Goal: Information Seeking & Learning: Learn about a topic

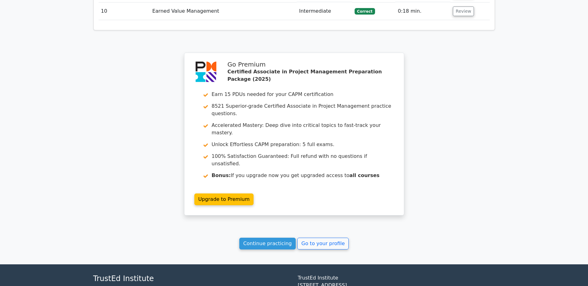
scroll to position [1007, 0]
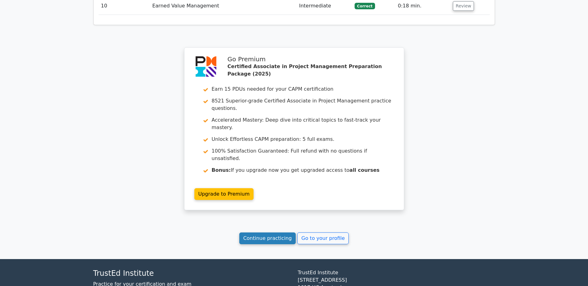
click at [266, 233] on link "Continue practicing" at bounding box center [267, 239] width 57 height 12
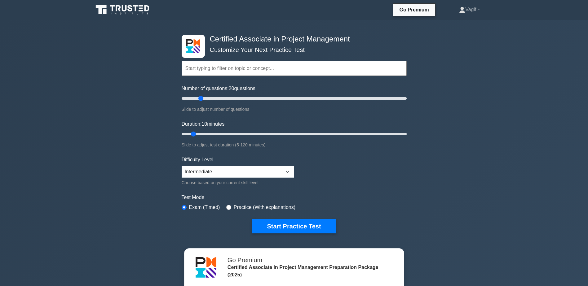
drag, startPoint x: 190, startPoint y: 98, endPoint x: 201, endPoint y: 99, distance: 11.2
type input "20"
click at [201, 99] on input "Number of questions: 20 questions" at bounding box center [294, 98] width 225 height 7
click at [285, 232] on button "Start Practice Test" at bounding box center [294, 226] width 84 height 14
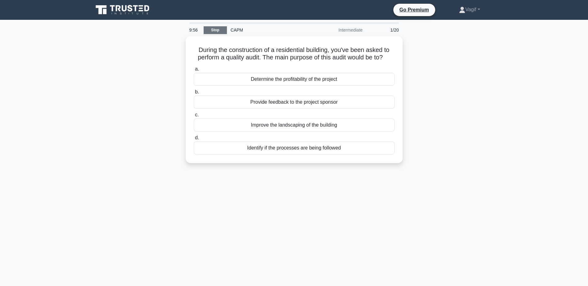
click at [220, 30] on link "Stop" at bounding box center [215, 30] width 23 height 8
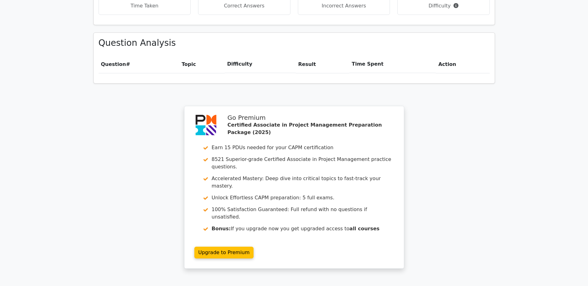
scroll to position [476, 0]
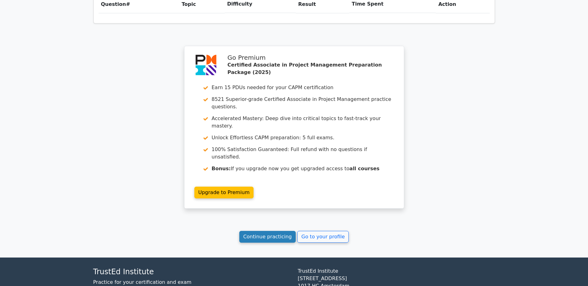
click at [267, 231] on link "Continue practicing" at bounding box center [267, 237] width 57 height 12
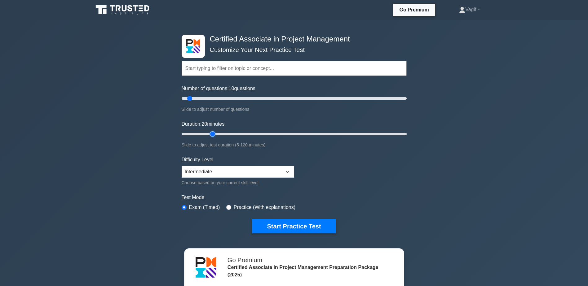
drag, startPoint x: 193, startPoint y: 134, endPoint x: 208, endPoint y: 134, distance: 15.5
type input "20"
click at [208, 134] on input "Duration: 20 minutes" at bounding box center [294, 134] width 225 height 7
drag, startPoint x: 196, startPoint y: 99, endPoint x: 202, endPoint y: 100, distance: 6.6
type input "20"
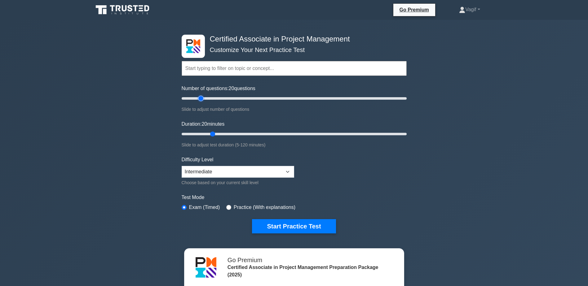
click at [202, 100] on input "Number of questions: 20 questions" at bounding box center [294, 98] width 225 height 7
click at [287, 224] on button "Start Practice Test" at bounding box center [294, 226] width 84 height 14
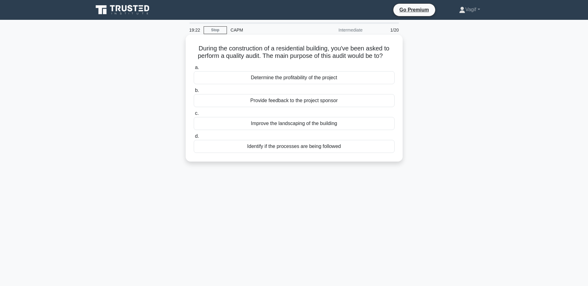
click at [296, 149] on div "Identify if the processes are being followed" at bounding box center [294, 146] width 201 height 13
click at [194, 139] on input "d. Identify if the processes are being followed" at bounding box center [194, 137] width 0 height 4
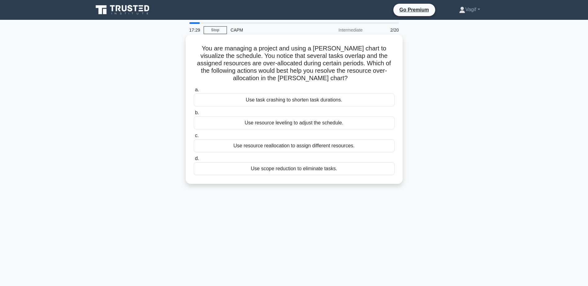
click at [248, 149] on div "Use resource reallocation to assign different resources." at bounding box center [294, 145] width 201 height 13
click at [194, 138] on input "c. Use resource reallocation to assign different resources." at bounding box center [194, 136] width 0 height 4
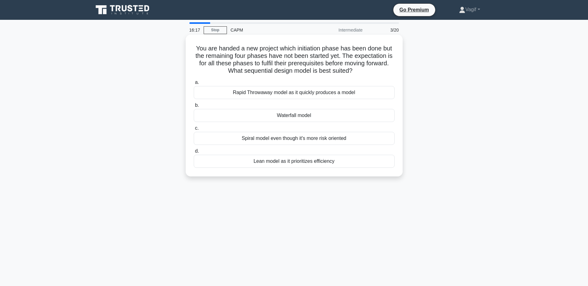
click at [300, 141] on div "Spiral model even though it's more risk oriented" at bounding box center [294, 138] width 201 height 13
click at [194, 131] on input "c. Spiral model even though it's more risk oriented" at bounding box center [194, 128] width 0 height 4
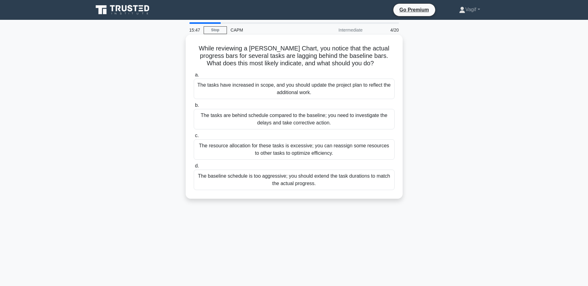
click at [208, 121] on div "The tasks are behind schedule compared to the baseline; you need to investigate…" at bounding box center [294, 119] width 201 height 20
click at [194, 108] on input "b. The tasks are behind schedule compared to the baseline; you need to investig…" at bounding box center [194, 106] width 0 height 4
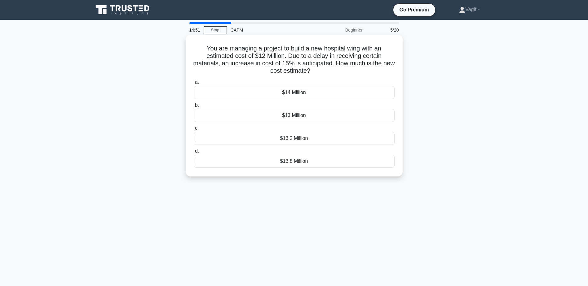
click at [295, 161] on div "$13.8 Million" at bounding box center [294, 161] width 201 height 13
click at [194, 153] on input "d. $13.8 Million" at bounding box center [194, 151] width 0 height 4
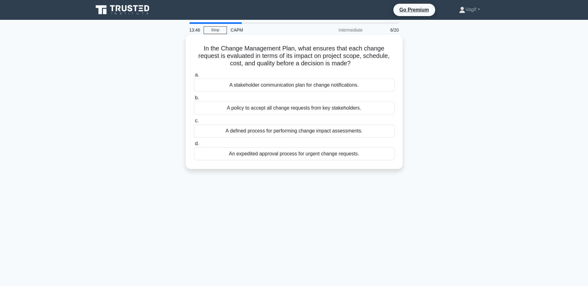
click at [266, 133] on div "A defined process for performing change impact assessments." at bounding box center [294, 131] width 201 height 13
click at [194, 123] on input "c. A defined process for performing change impact assessments." at bounding box center [194, 121] width 0 height 4
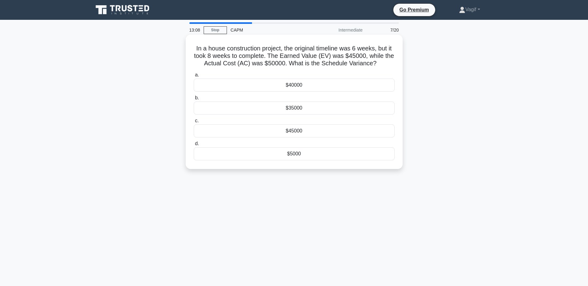
click at [292, 157] on div "$5000" at bounding box center [294, 154] width 201 height 13
click at [194, 146] on input "d. $5000" at bounding box center [194, 144] width 0 height 4
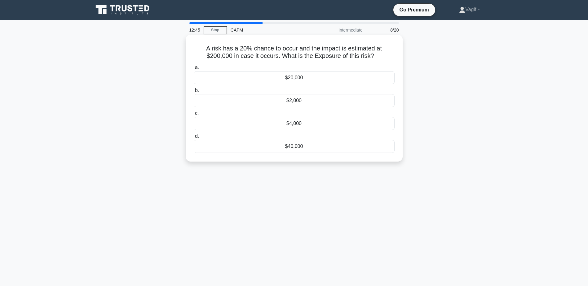
click at [297, 147] on div "$40,000" at bounding box center [294, 146] width 201 height 13
click at [194, 139] on input "d. $40,000" at bounding box center [194, 137] width 0 height 4
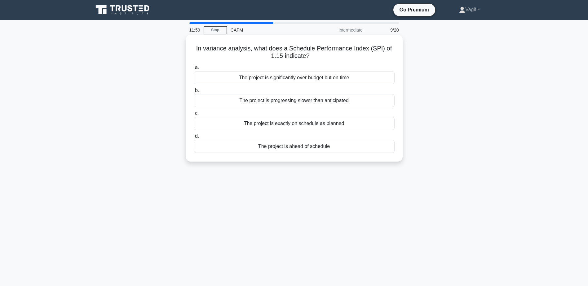
click at [302, 150] on div "The project is ahead of schedule" at bounding box center [294, 146] width 201 height 13
click at [194, 139] on input "d. The project is ahead of schedule" at bounding box center [194, 137] width 0 height 4
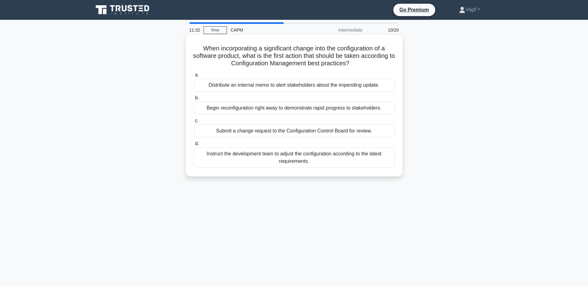
click at [252, 131] on div "Submit a change request to the Configuration Control Board for review." at bounding box center [294, 131] width 201 height 13
click at [194, 123] on input "c. Submit a change request to the Configuration Control Board for review." at bounding box center [194, 121] width 0 height 4
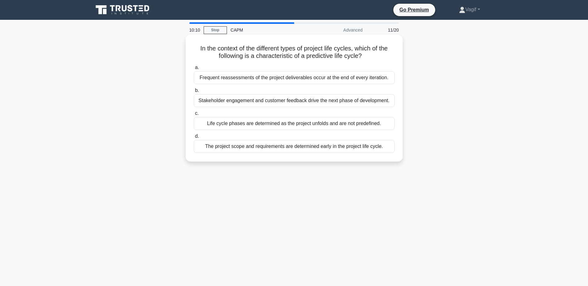
click at [252, 146] on div "The project scope and requirements are determined early in the project life cyc…" at bounding box center [294, 146] width 201 height 13
click at [194, 139] on input "d. The project scope and requirements are determined early in the project life …" at bounding box center [194, 137] width 0 height 4
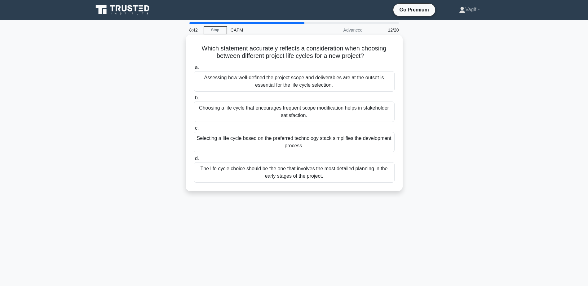
click at [327, 145] on div "Selecting a life cycle based on the preferred technology stack simplifies the d…" at bounding box center [294, 142] width 201 height 20
click at [194, 131] on input "c. Selecting a life cycle based on the preferred technology stack simplifies th…" at bounding box center [194, 128] width 0 height 4
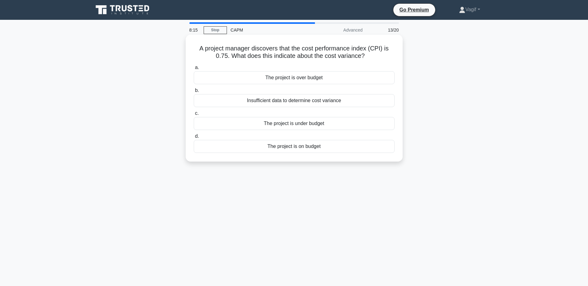
click at [296, 79] on div "The project is over budget" at bounding box center [294, 77] width 201 height 13
click at [194, 70] on input "a. The project is over budget" at bounding box center [194, 68] width 0 height 4
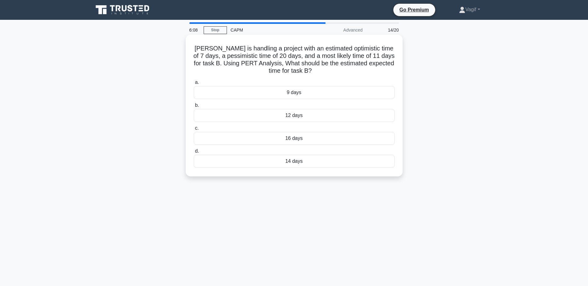
click at [293, 163] on div "14 days" at bounding box center [294, 161] width 201 height 13
click at [194, 153] on input "d. 14 days" at bounding box center [194, 151] width 0 height 4
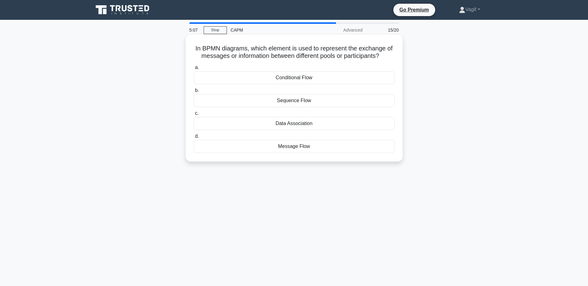
click at [299, 147] on div "Message Flow" at bounding box center [294, 146] width 201 height 13
click at [194, 139] on input "d. Message Flow" at bounding box center [194, 137] width 0 height 4
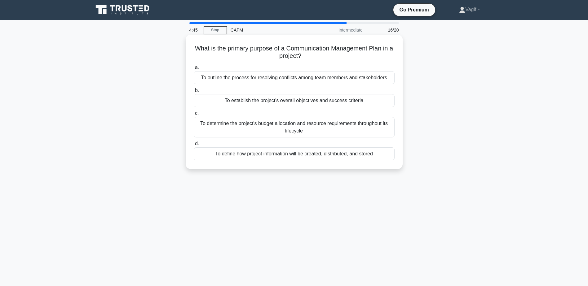
click at [287, 157] on div "To define how project information will be created, distributed, and stored" at bounding box center [294, 154] width 201 height 13
click at [194, 146] on input "d. To define how project information will be created, distributed, and stored" at bounding box center [194, 144] width 0 height 4
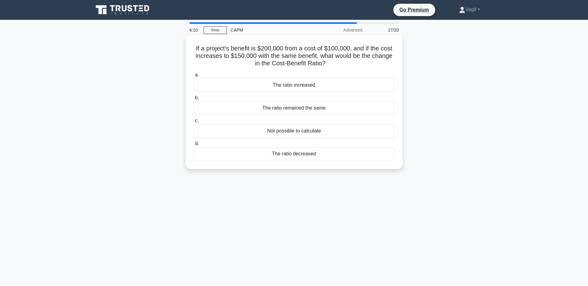
click at [314, 157] on div "The ratio decreased" at bounding box center [294, 154] width 201 height 13
click at [194, 146] on input "d. The ratio decreased" at bounding box center [194, 144] width 0 height 4
click at [306, 110] on div "Scope Management Plan" at bounding box center [294, 108] width 201 height 13
click at [194, 100] on input "b. Scope Management Plan" at bounding box center [194, 98] width 0 height 4
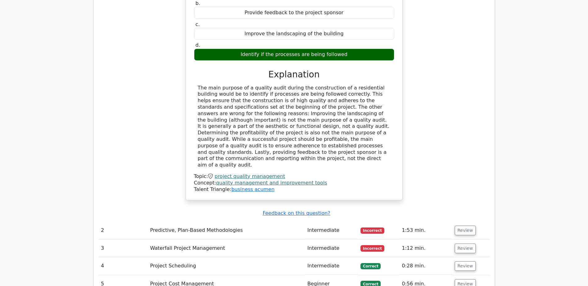
scroll to position [775, 0]
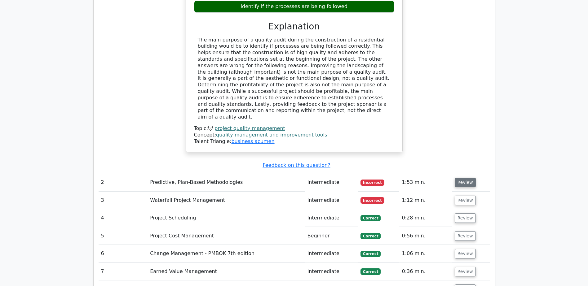
click at [462, 178] on button "Review" at bounding box center [465, 183] width 21 height 10
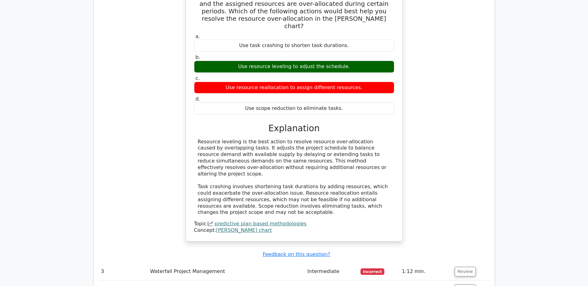
scroll to position [1116, 0]
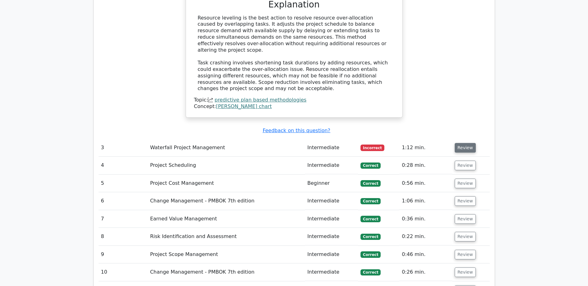
click at [469, 143] on button "Review" at bounding box center [465, 148] width 21 height 10
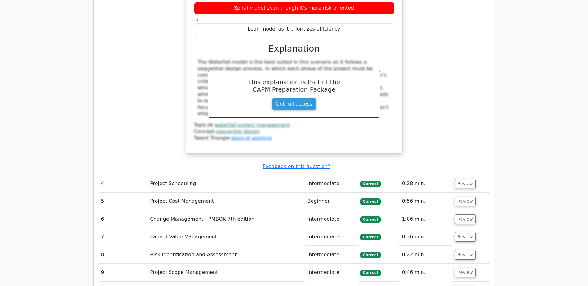
scroll to position [1426, 0]
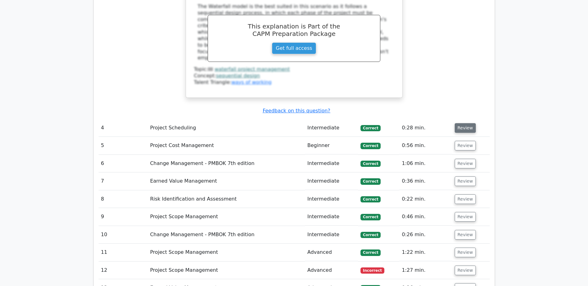
click at [464, 123] on button "Review" at bounding box center [465, 128] width 21 height 10
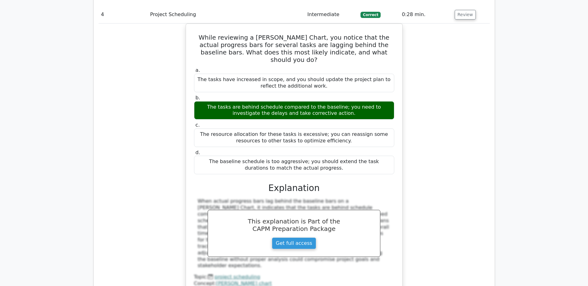
scroll to position [1550, 0]
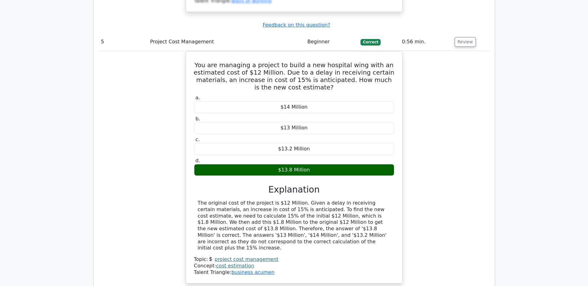
scroll to position [1922, 0]
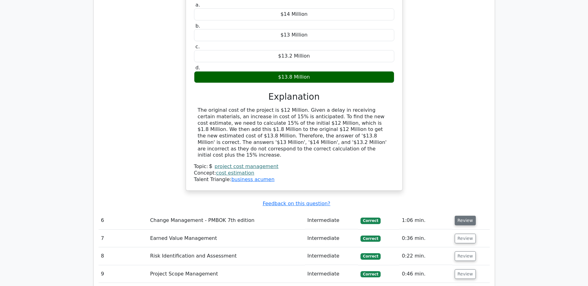
click at [464, 216] on button "Review" at bounding box center [465, 221] width 21 height 10
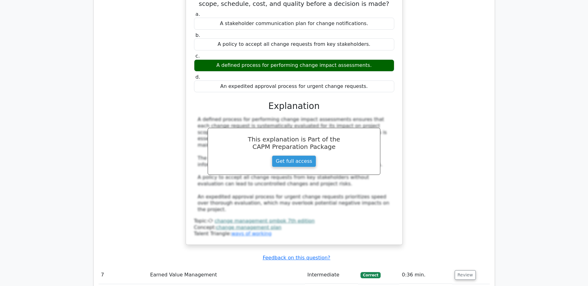
scroll to position [2232, 0]
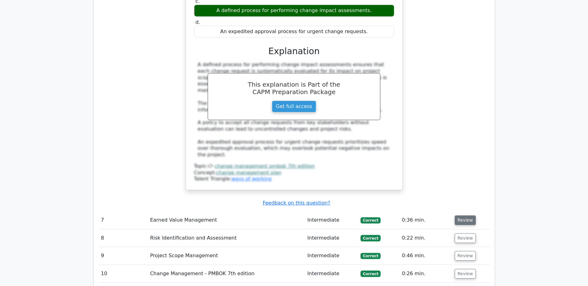
click at [463, 216] on button "Review" at bounding box center [465, 221] width 21 height 10
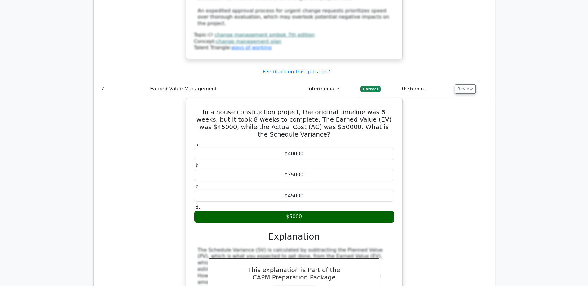
scroll to position [2480, 0]
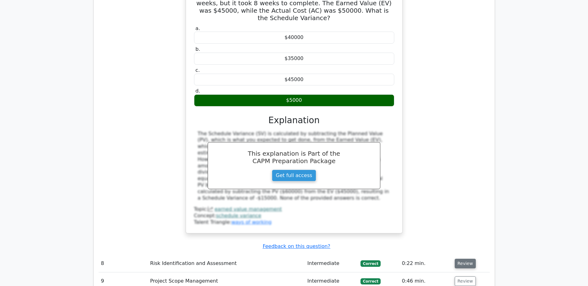
click at [462, 259] on button "Review" at bounding box center [465, 264] width 21 height 10
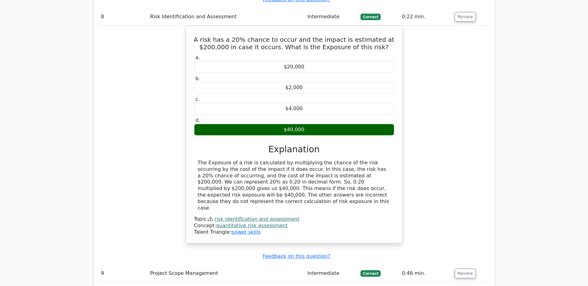
scroll to position [2728, 0]
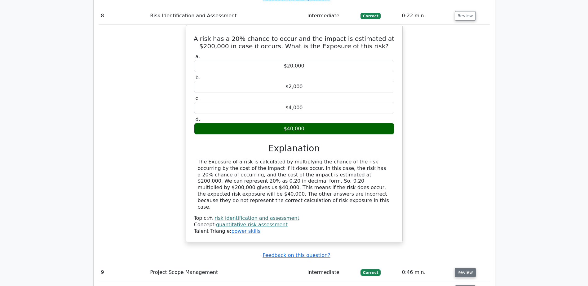
click at [464, 268] on button "Review" at bounding box center [465, 273] width 21 height 10
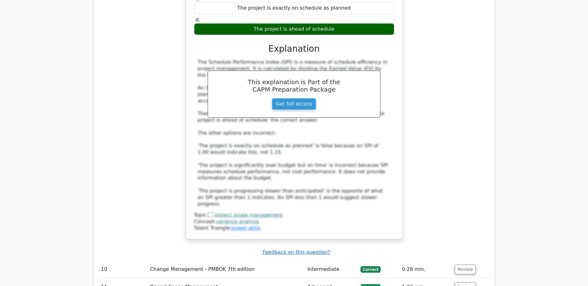
scroll to position [3131, 0]
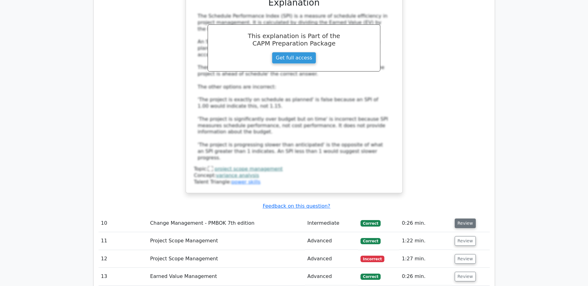
click at [461, 219] on button "Review" at bounding box center [465, 224] width 21 height 10
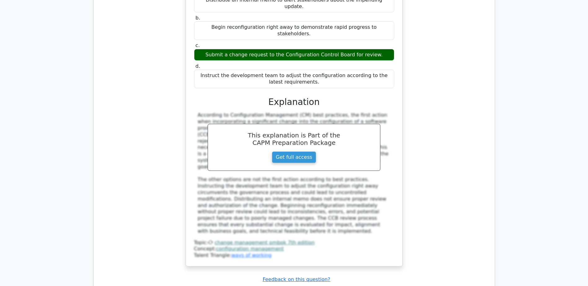
scroll to position [3472, 0]
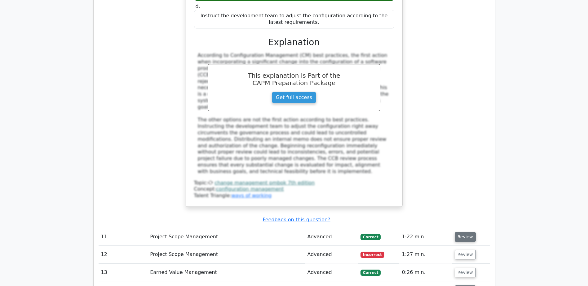
click at [459, 232] on button "Review" at bounding box center [465, 237] width 21 height 10
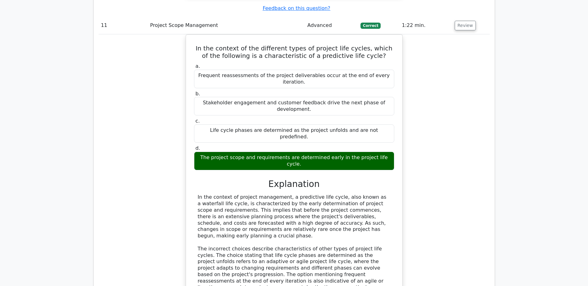
scroll to position [3751, 0]
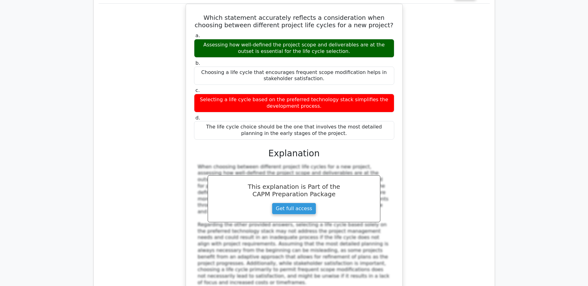
scroll to position [4123, 0]
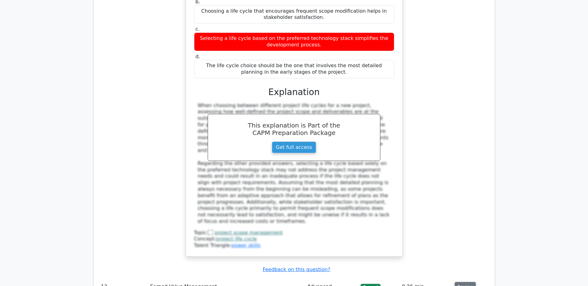
click at [464, 282] on button "Review" at bounding box center [465, 287] width 21 height 10
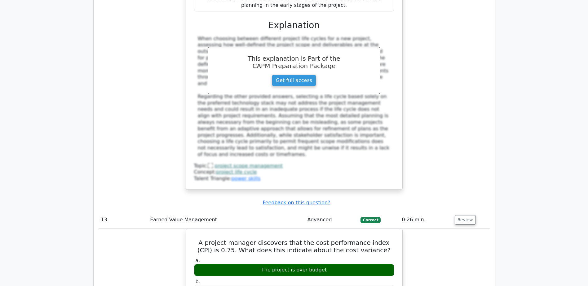
scroll to position [4278, 0]
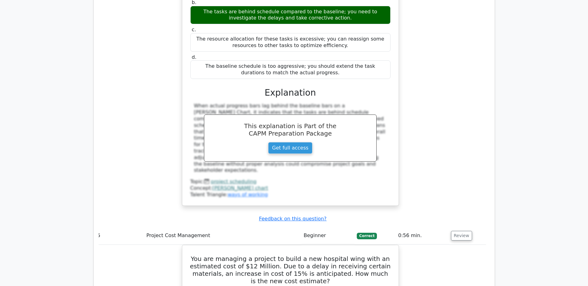
scroll to position [0, 0]
